Goal: Navigation & Orientation: Find specific page/section

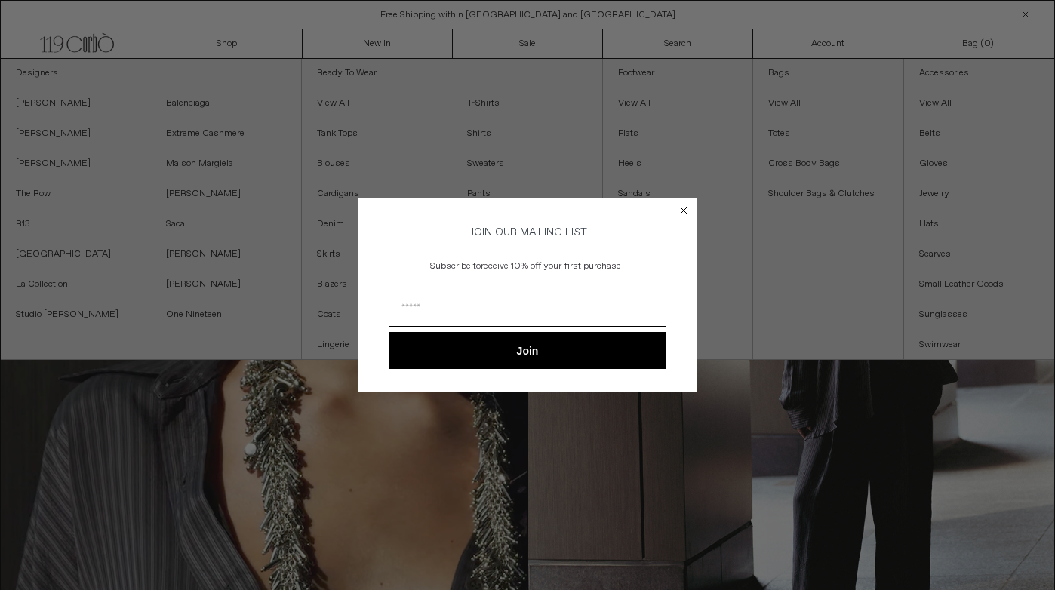
click at [688, 211] on circle "Close dialog" at bounding box center [684, 210] width 14 height 14
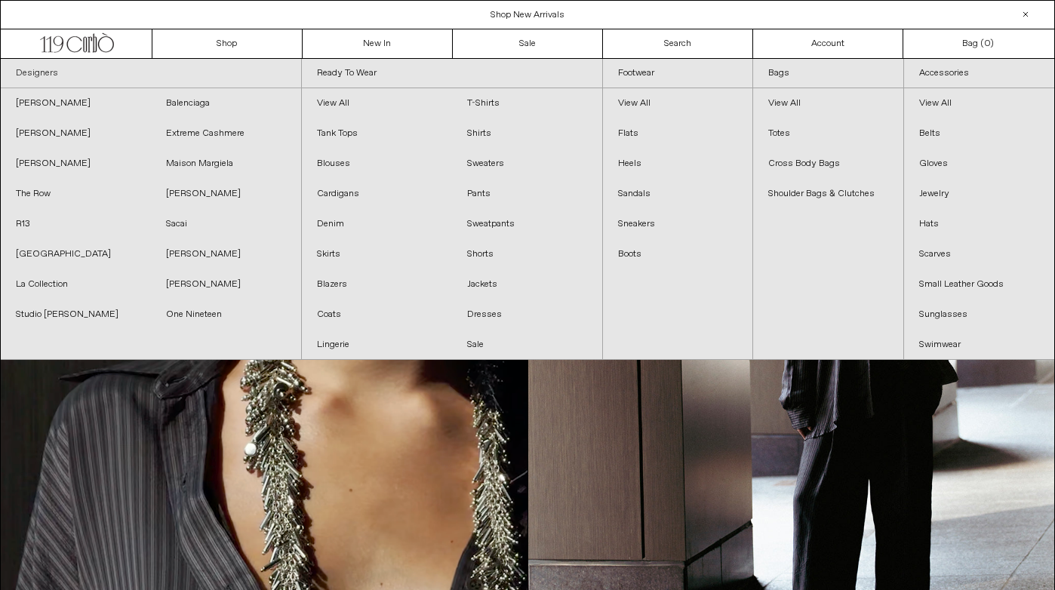
click at [28, 75] on link "Designers" at bounding box center [151, 73] width 300 height 29
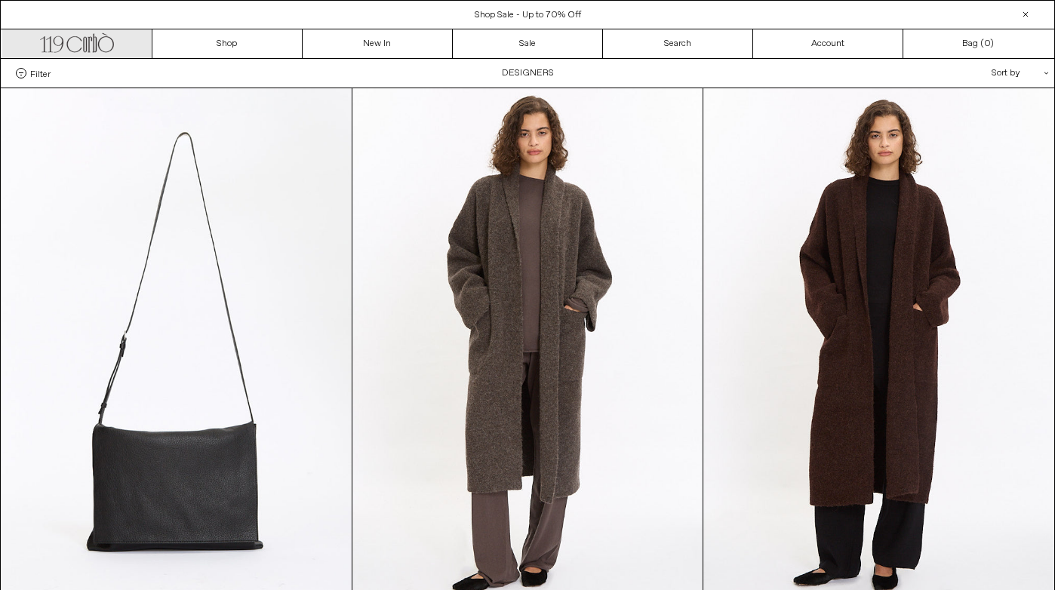
click at [88, 37] on icon at bounding box center [90, 44] width 4 height 15
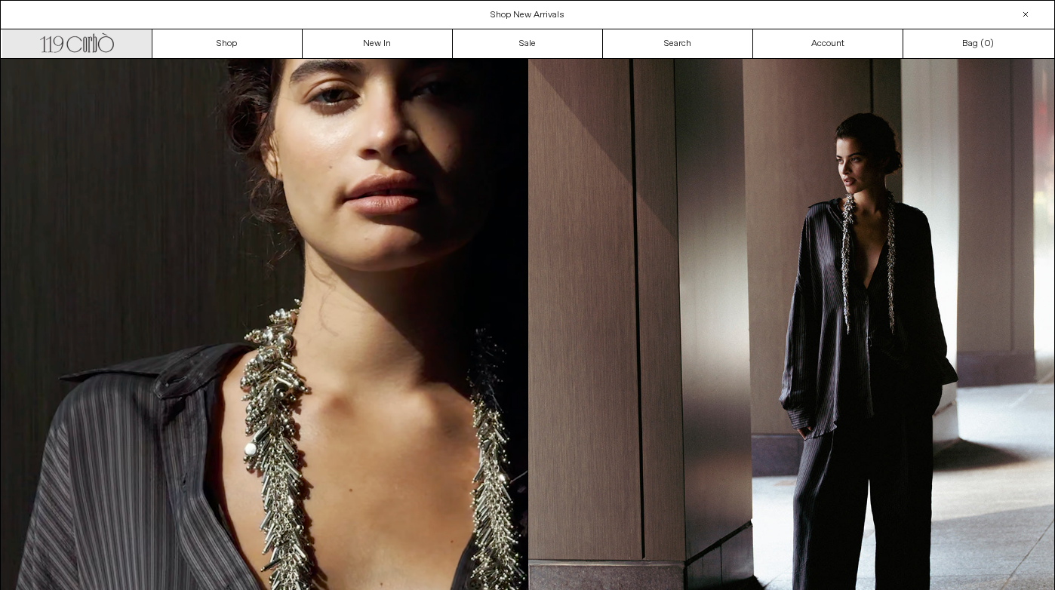
click at [96, 41] on icon ".cls-1, .cls-2 { fill: #231f20; stroke: #231f20; stroke-miterlimit: 10; stroke-…" at bounding box center [77, 41] width 74 height 22
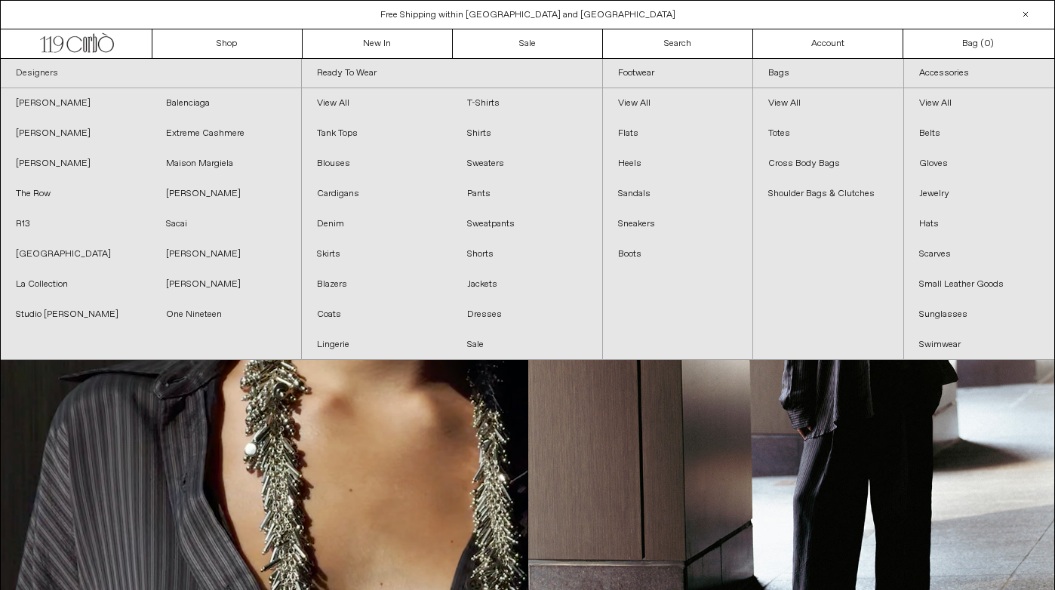
click at [174, 75] on link "Designers" at bounding box center [151, 73] width 300 height 29
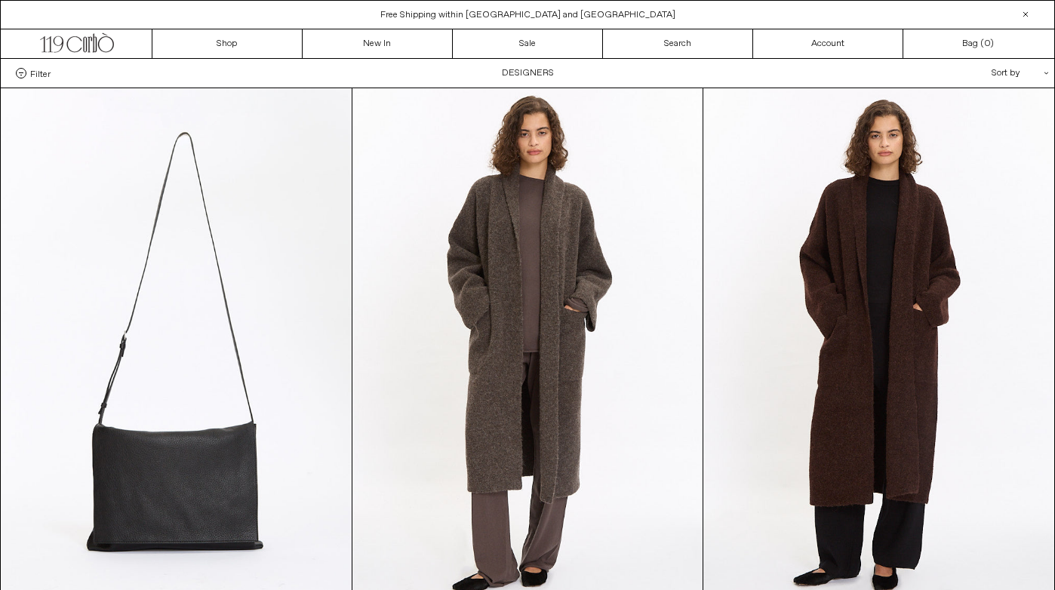
click at [1023, 70] on div "Sort by .cls-1{fill:#231f20}" at bounding box center [971, 73] width 136 height 29
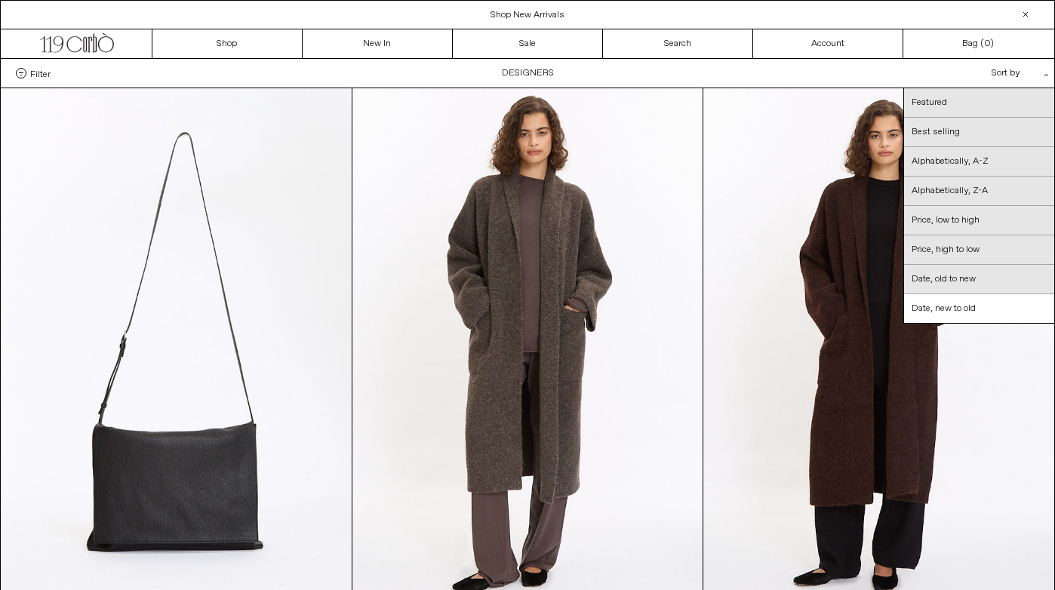
click at [1023, 70] on div "Sort by .cls-1{fill:#231f20}" at bounding box center [971, 73] width 136 height 29
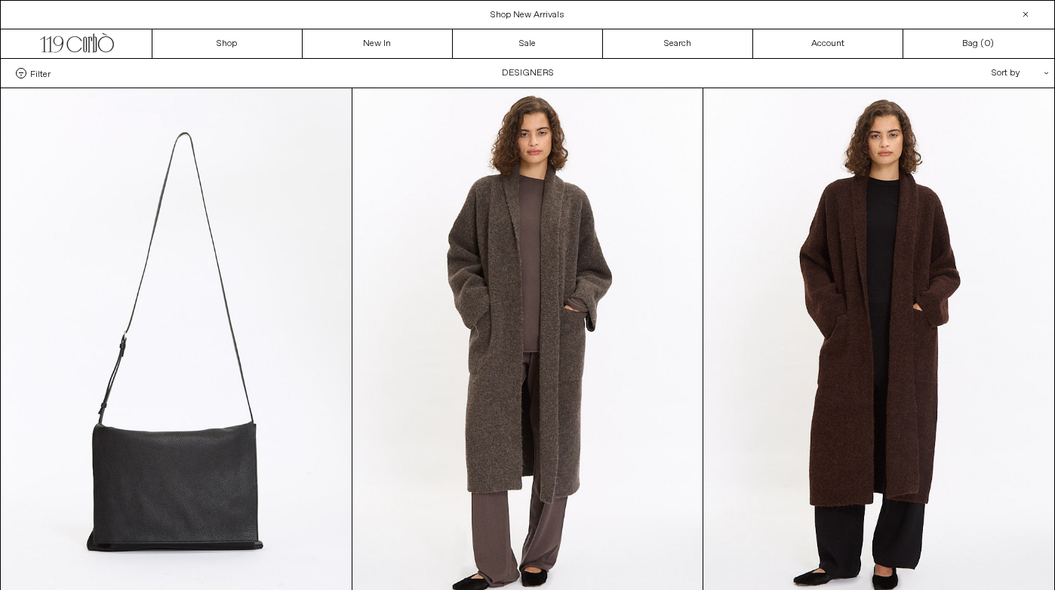
click at [22, 75] on span at bounding box center [21, 73] width 11 height 11
click at [0, 0] on select "**********" at bounding box center [0, 0] width 0 height 0
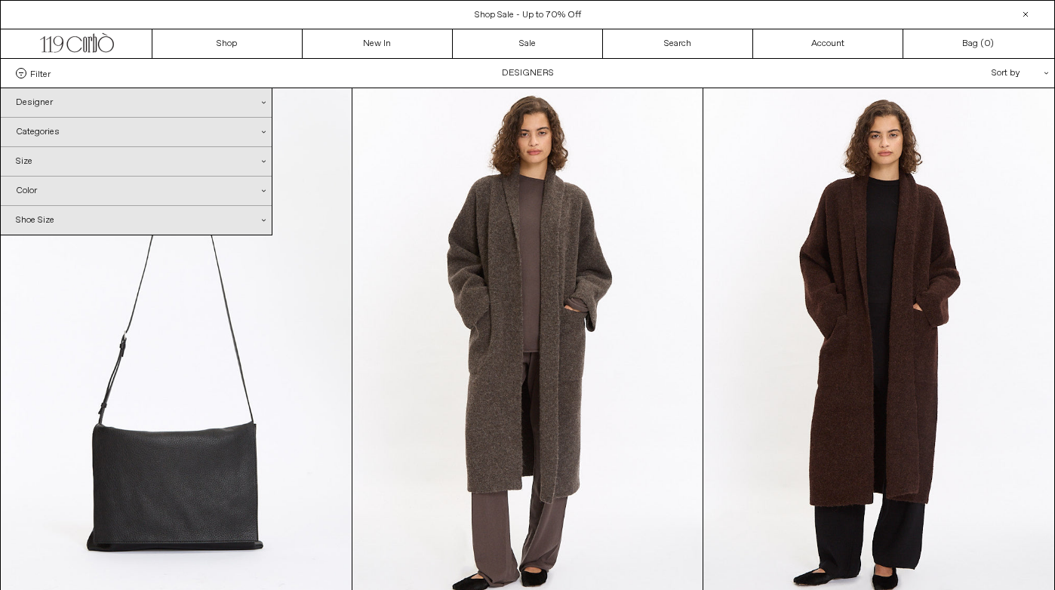
click at [35, 98] on div "Designer .cls-1{fill:#231f20}" at bounding box center [136, 102] width 271 height 29
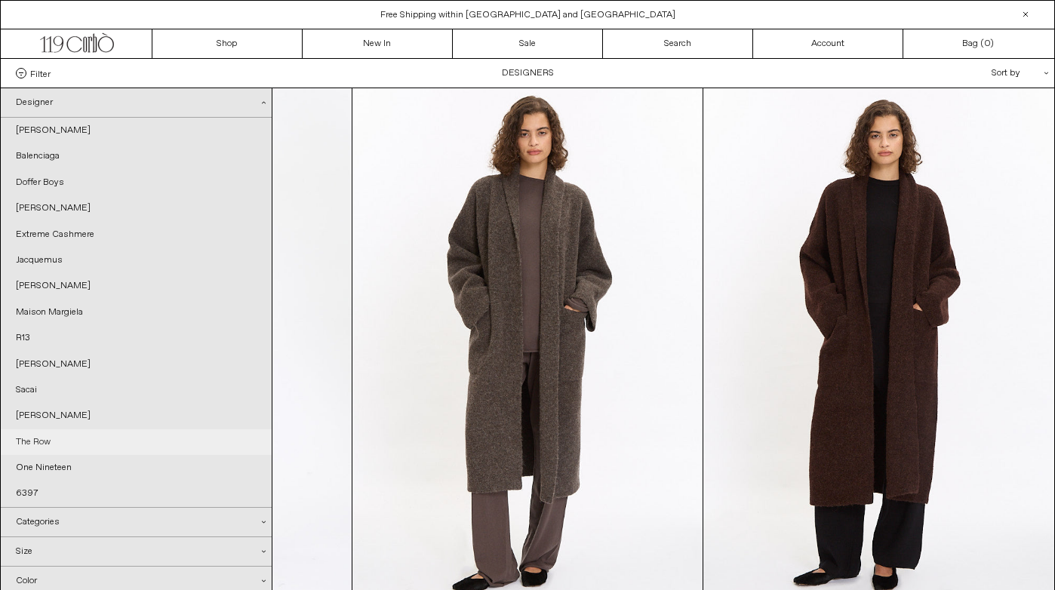
drag, startPoint x: 17, startPoint y: 100, endPoint x: 90, endPoint y: 453, distance: 360.0
click at [90, 453] on div "Designer .cls-1{fill:#231f20} [PERSON_NAME] [GEOGRAPHIC_DATA] Doffer Boys [PERS…" at bounding box center [136, 298] width 271 height 420
copy div "Designer .cls-1{fill:#231f20} [PERSON_NAME] Balenciaga Doffer Boys [PERSON_NAME…"
